Goal: Navigation & Orientation: Find specific page/section

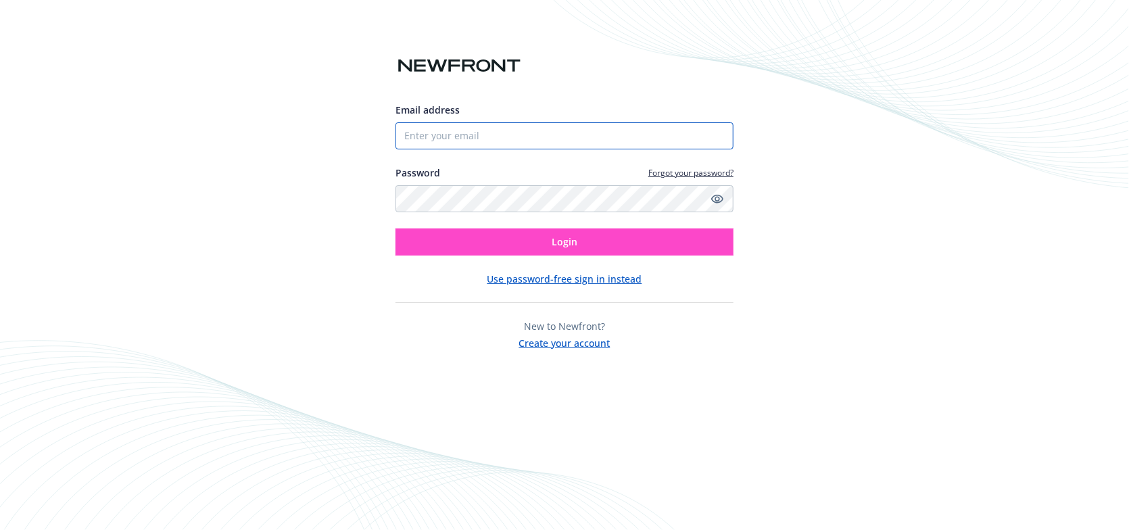
type input "[EMAIL_ADDRESS][DOMAIN_NAME]"
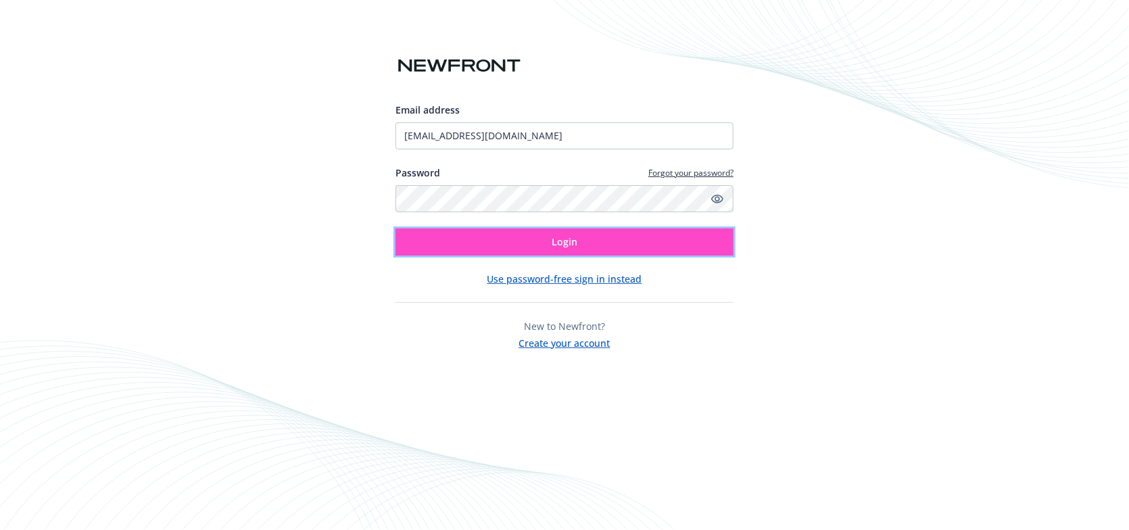
click at [533, 240] on button "Login" at bounding box center [564, 242] width 338 height 27
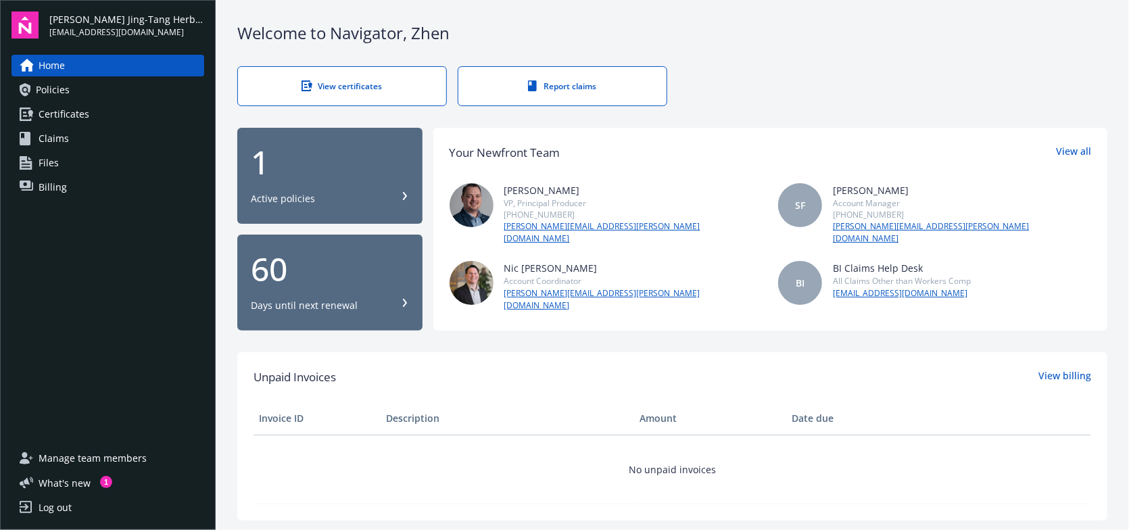
click at [72, 93] on link "Policies" at bounding box center [107, 90] width 193 height 22
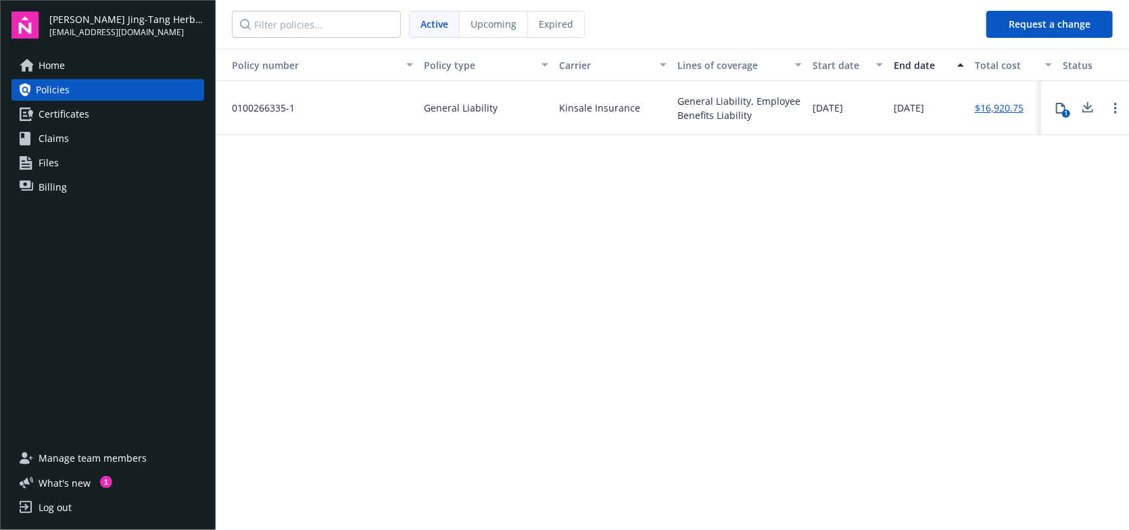
click at [73, 115] on span "Certificates" at bounding box center [64, 114] width 51 height 22
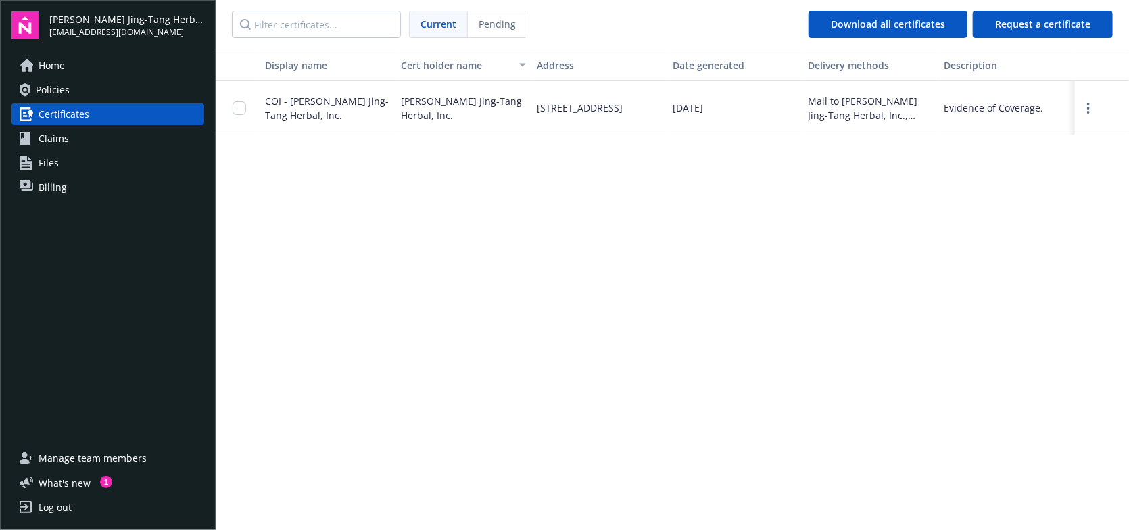
click at [61, 132] on span "Claims" at bounding box center [54, 139] width 30 height 22
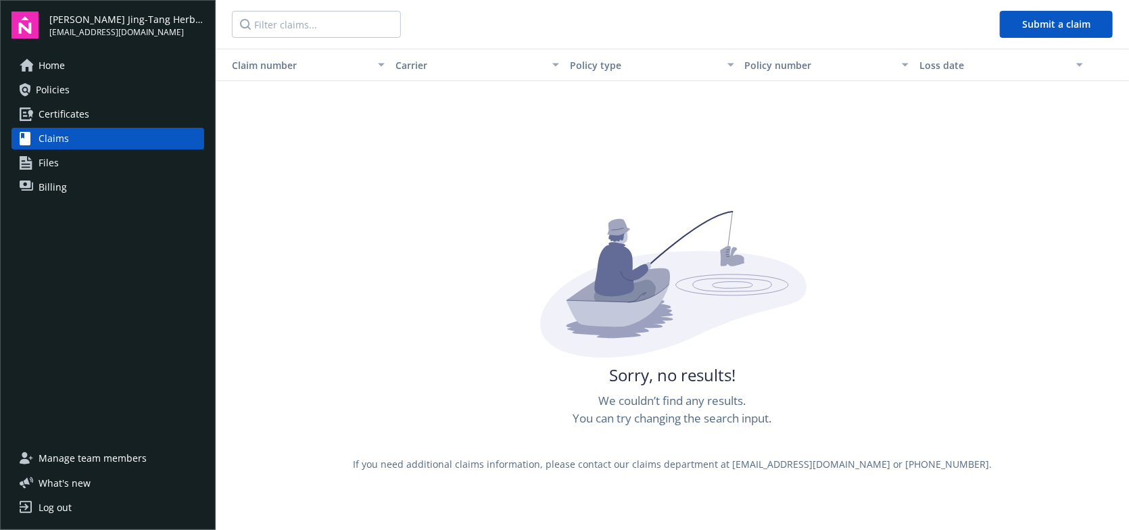
click at [51, 160] on span "Files" at bounding box center [49, 163] width 20 height 22
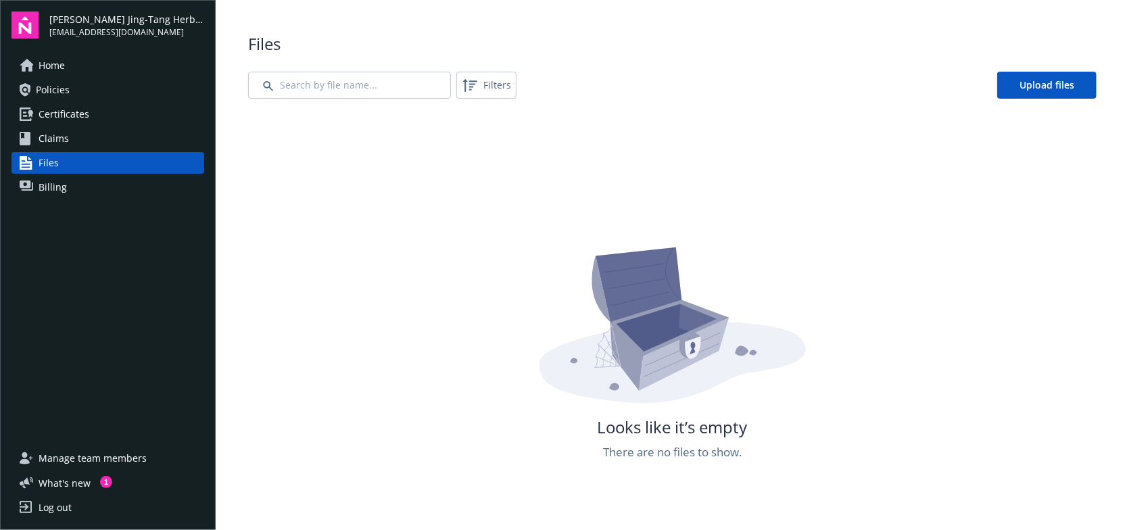
click at [52, 193] on span "Billing" at bounding box center [53, 187] width 28 height 22
